Goal: Navigation & Orientation: Find specific page/section

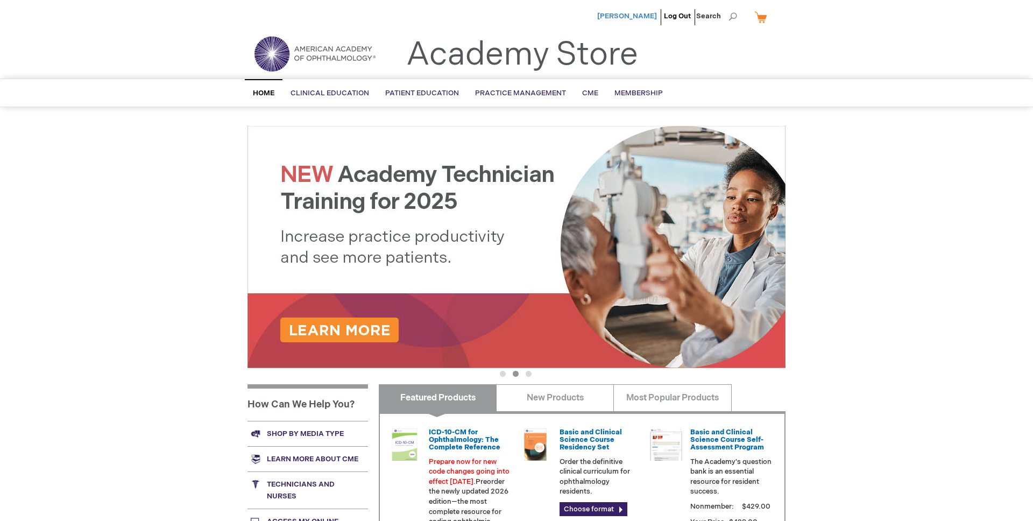
click at [633, 16] on span "[PERSON_NAME]" at bounding box center [627, 16] width 60 height 9
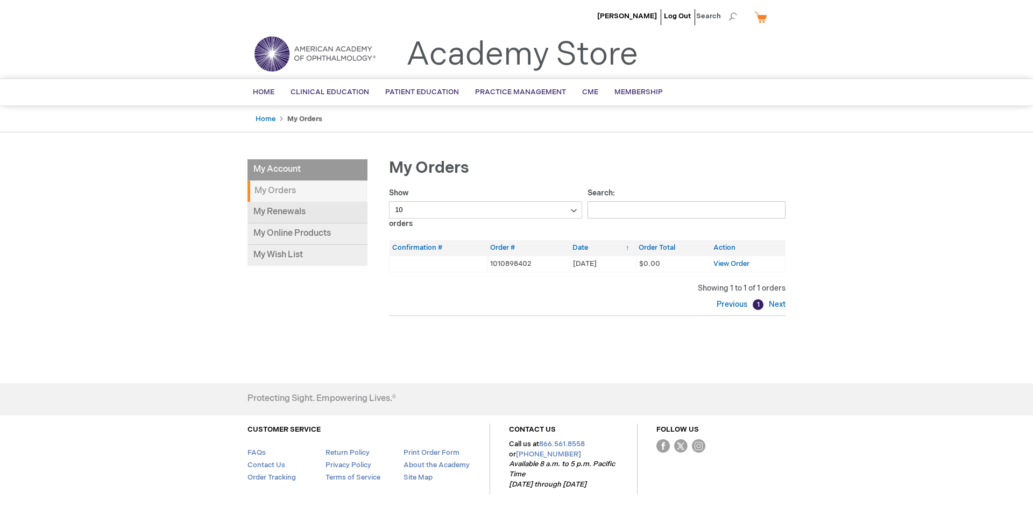
click at [295, 212] on link "My Renewals" at bounding box center [307, 213] width 120 height 22
click at [283, 172] on li "My Account" at bounding box center [307, 170] width 120 height 22
click at [279, 168] on li "My Account" at bounding box center [307, 170] width 120 height 22
click at [270, 115] on link "Home" at bounding box center [266, 119] width 20 height 9
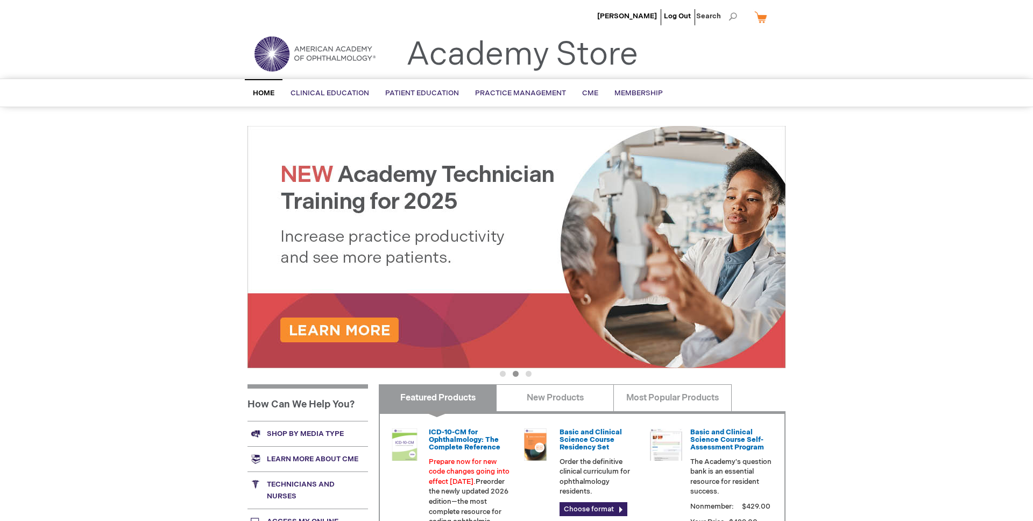
click at [256, 90] on span "Home" at bounding box center [264, 93] width 22 height 9
